Goal: Task Accomplishment & Management: Manage account settings

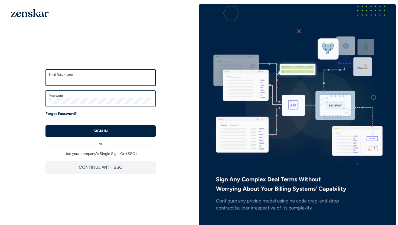
type input "**********"
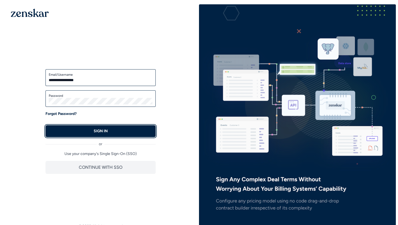
click at [108, 137] on button "SIGN IN" at bounding box center [100, 131] width 110 height 12
